Goal: Transaction & Acquisition: Download file/media

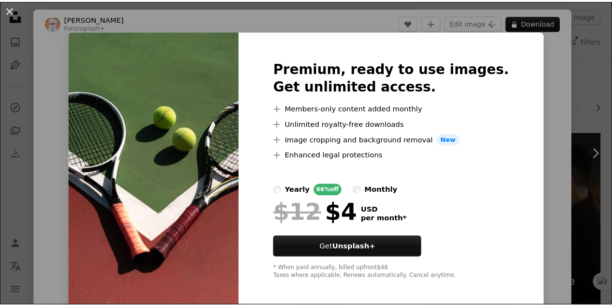
scroll to position [171, 0]
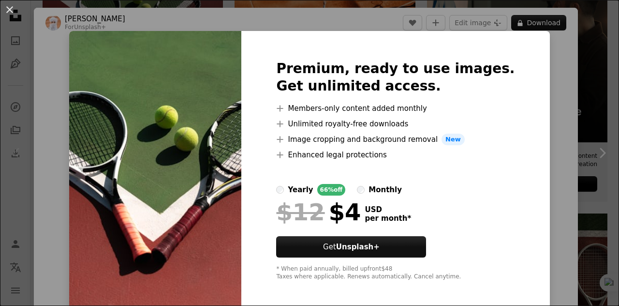
click at [566, 105] on div "An X shape Premium, ready to use images. Get unlimited access. A plus sign Memb…" at bounding box center [309, 153] width 619 height 306
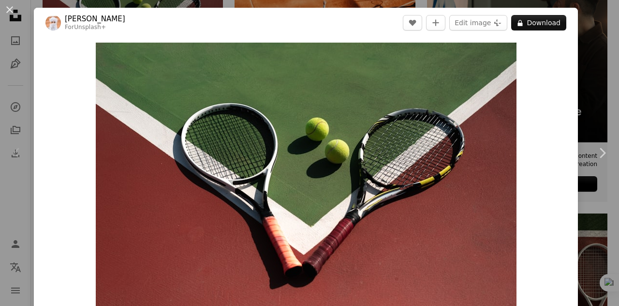
click at [600, 52] on div "An X shape Chevron left Chevron right Ahmed For Unsplash+ A heart A plus sign E…" at bounding box center [309, 153] width 619 height 306
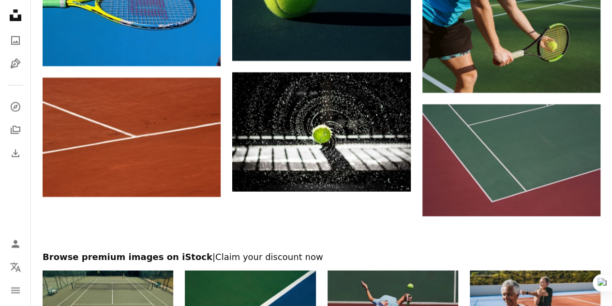
scroll to position [1073, 0]
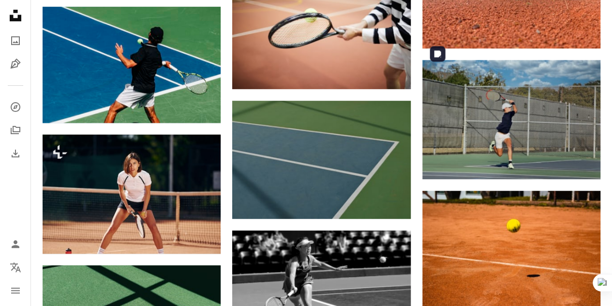
scroll to position [2011, 0]
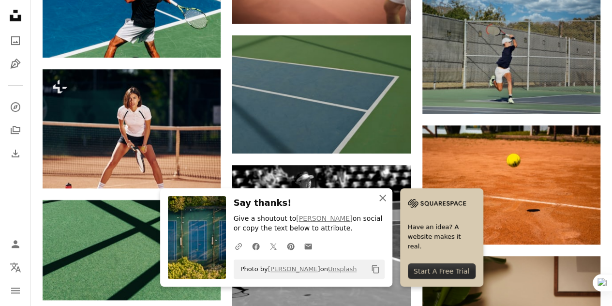
click at [388, 196] on icon "An X shape" at bounding box center [383, 198] width 12 height 12
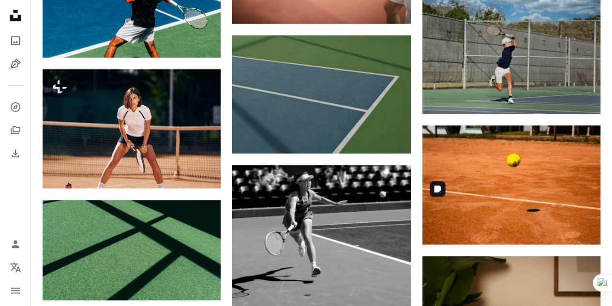
scroll to position [2182, 0]
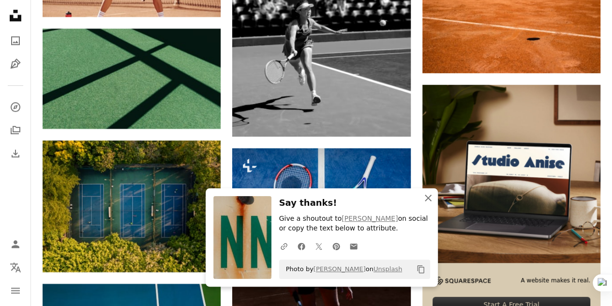
click at [427, 199] on icon "An X shape" at bounding box center [428, 198] width 12 height 12
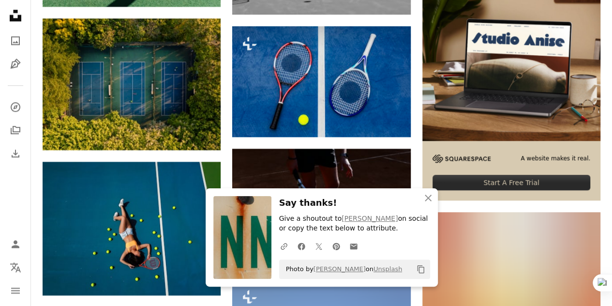
scroll to position [2305, 0]
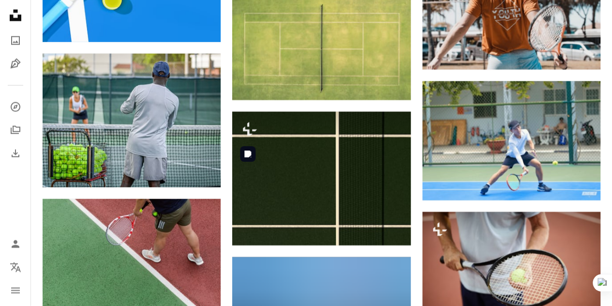
scroll to position [2958, 0]
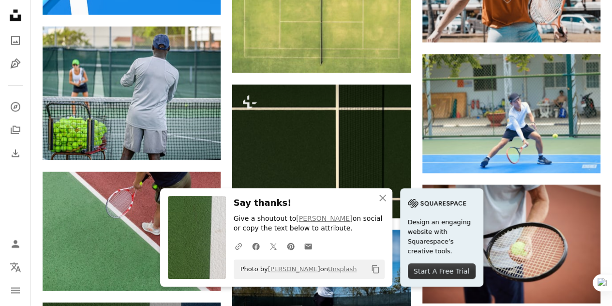
scroll to position [2985, 0]
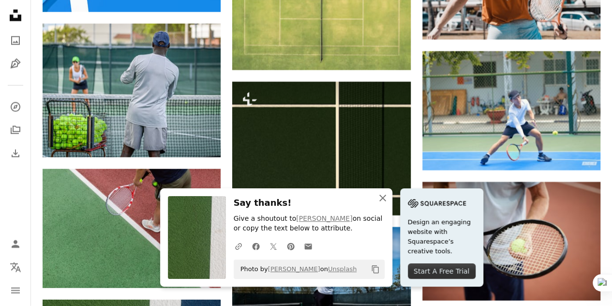
click at [388, 198] on icon "An X shape" at bounding box center [383, 198] width 12 height 12
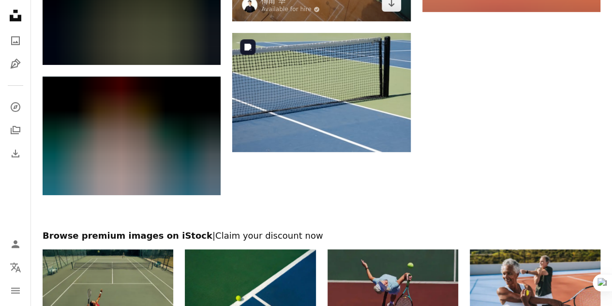
scroll to position [3841, 0]
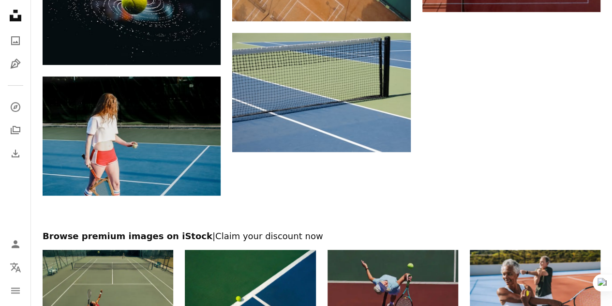
drag, startPoint x: 368, startPoint y: 263, endPoint x: 376, endPoint y: 214, distance: 49.5
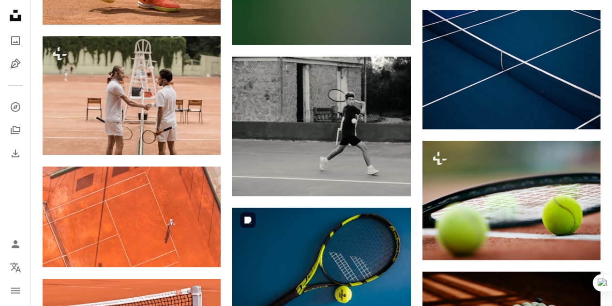
scroll to position [5598, 0]
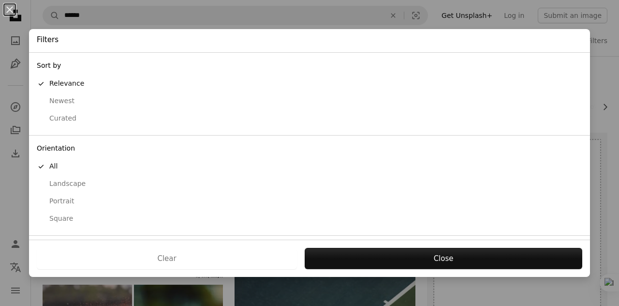
click at [273, 243] on div "Clear Close" at bounding box center [309, 257] width 561 height 37
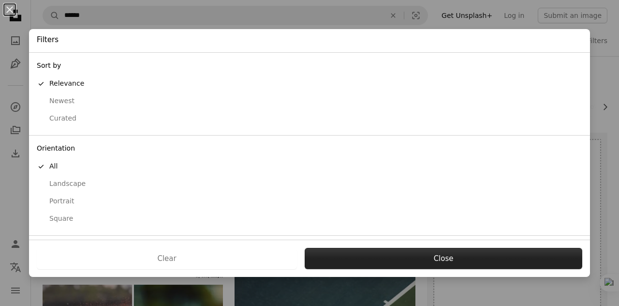
click at [438, 256] on button "Close" at bounding box center [444, 258] width 278 height 21
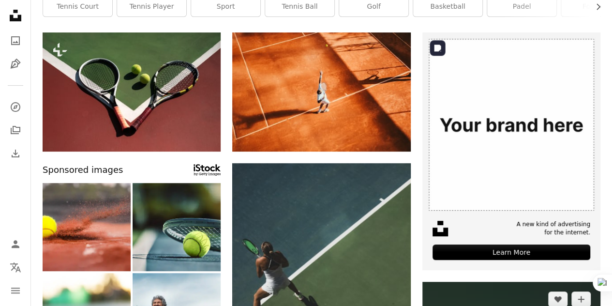
scroll to position [101, 0]
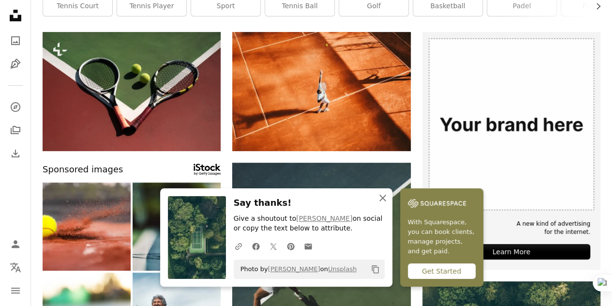
click at [388, 198] on icon "An X shape" at bounding box center [383, 198] width 12 height 12
